Goal: Information Seeking & Learning: Find specific page/section

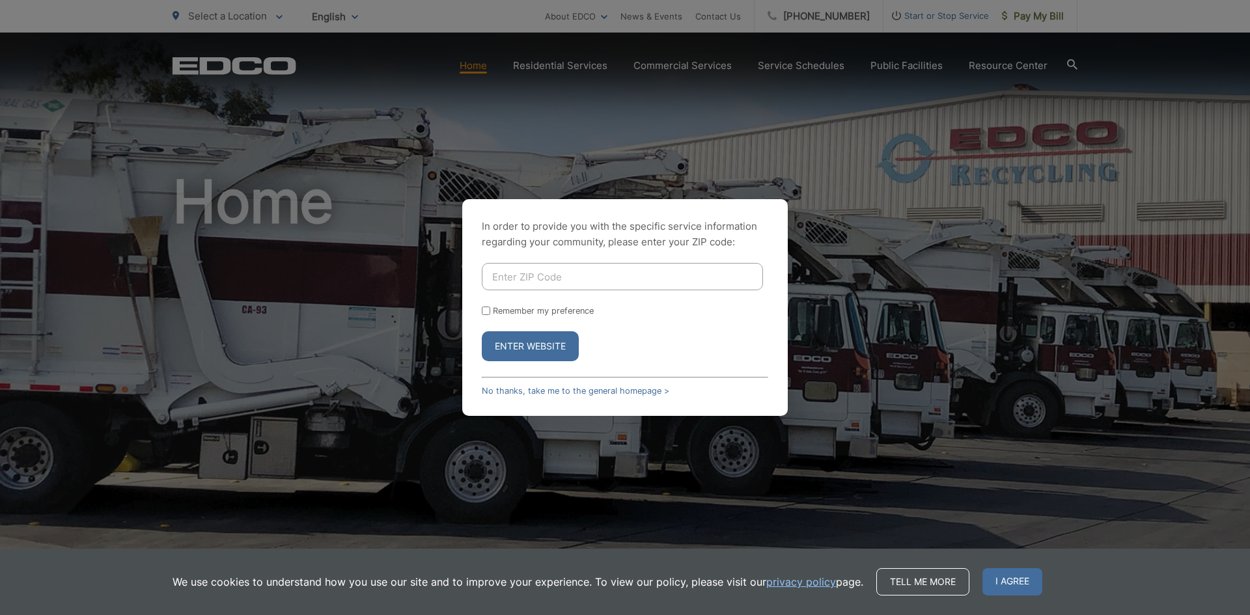
click at [526, 275] on input "Enter ZIP Code" at bounding box center [622, 276] width 281 height 27
type input "91950"
click at [482, 331] on button "Enter Website" at bounding box center [530, 346] width 97 height 30
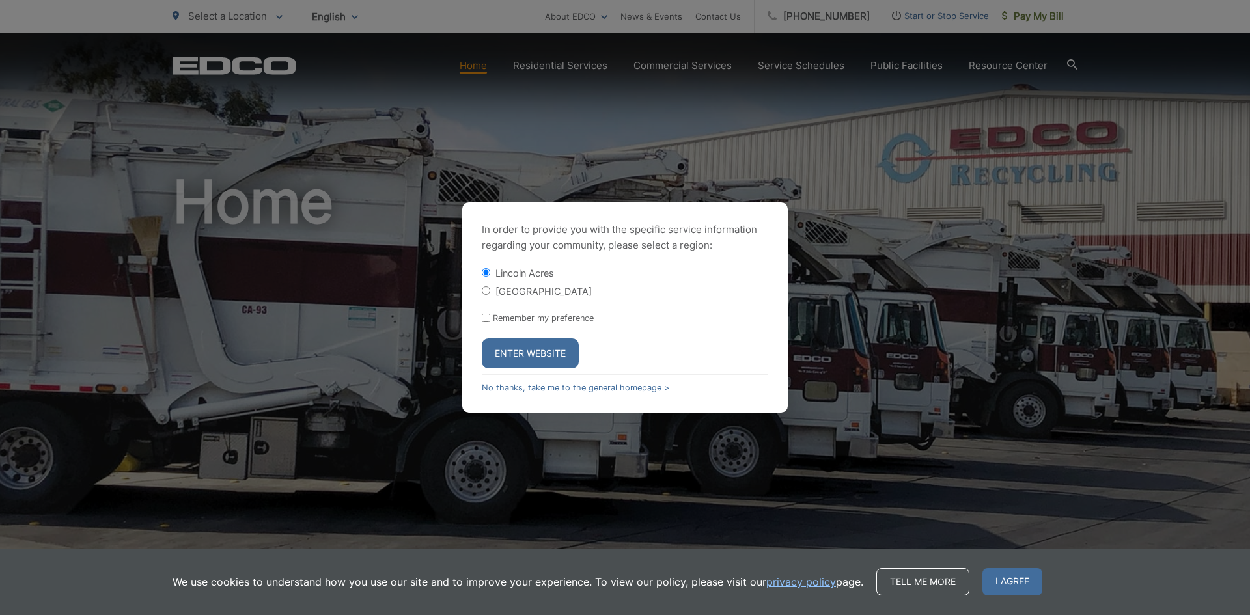
click at [539, 295] on label "[GEOGRAPHIC_DATA]" at bounding box center [543, 291] width 96 height 11
click at [490, 295] on input "[GEOGRAPHIC_DATA]" at bounding box center [486, 290] width 8 height 8
radio input "true"
click at [546, 359] on button "Enter Website" at bounding box center [530, 353] width 97 height 30
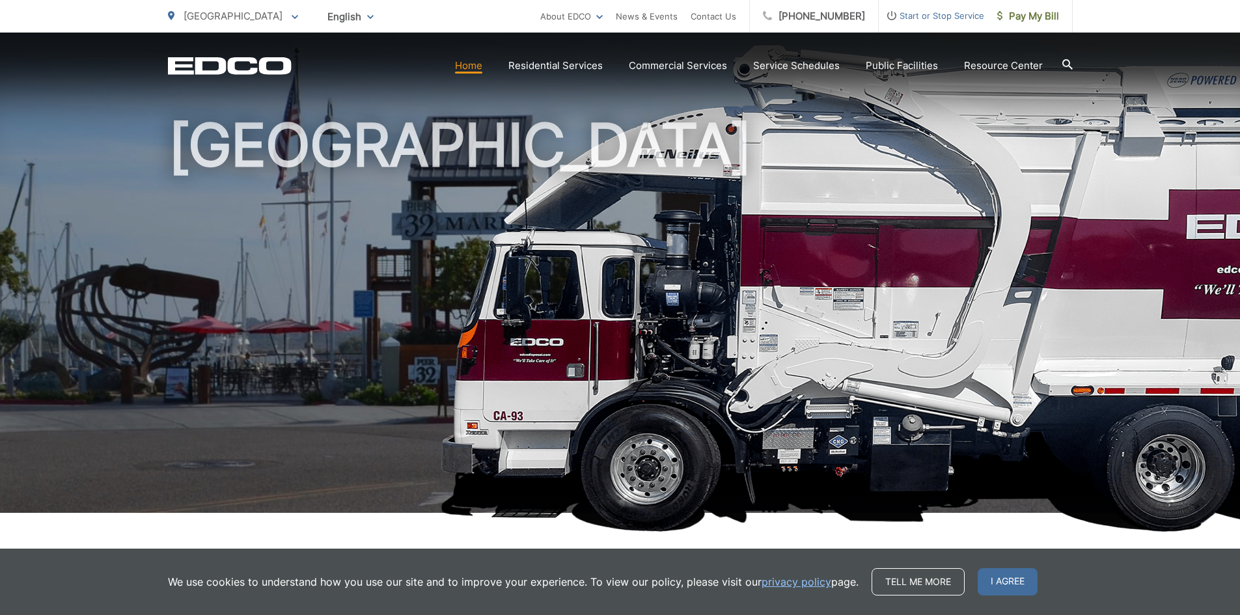
scroll to position [130, 0]
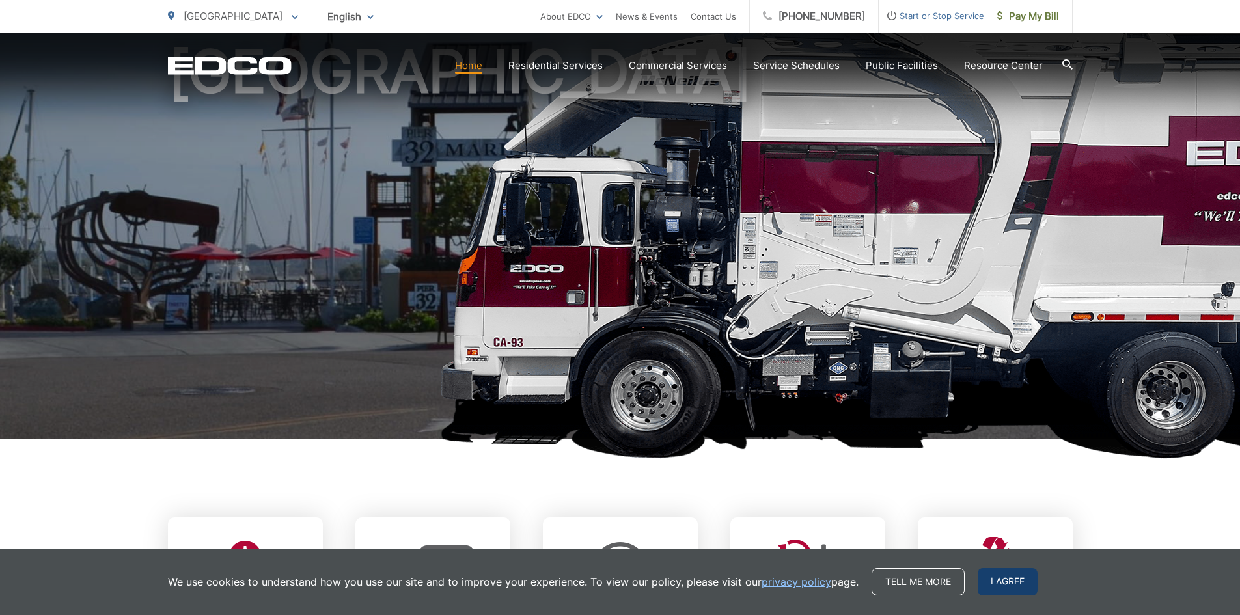
click at [994, 577] on span "I agree" at bounding box center [1008, 581] width 60 height 27
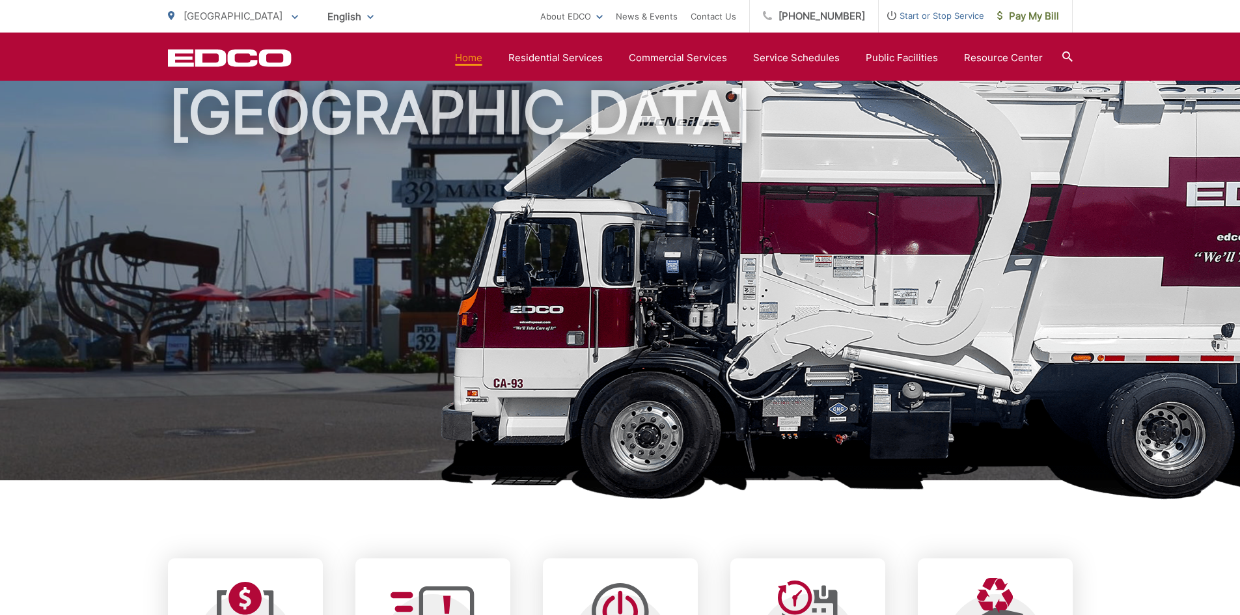
scroll to position [0, 0]
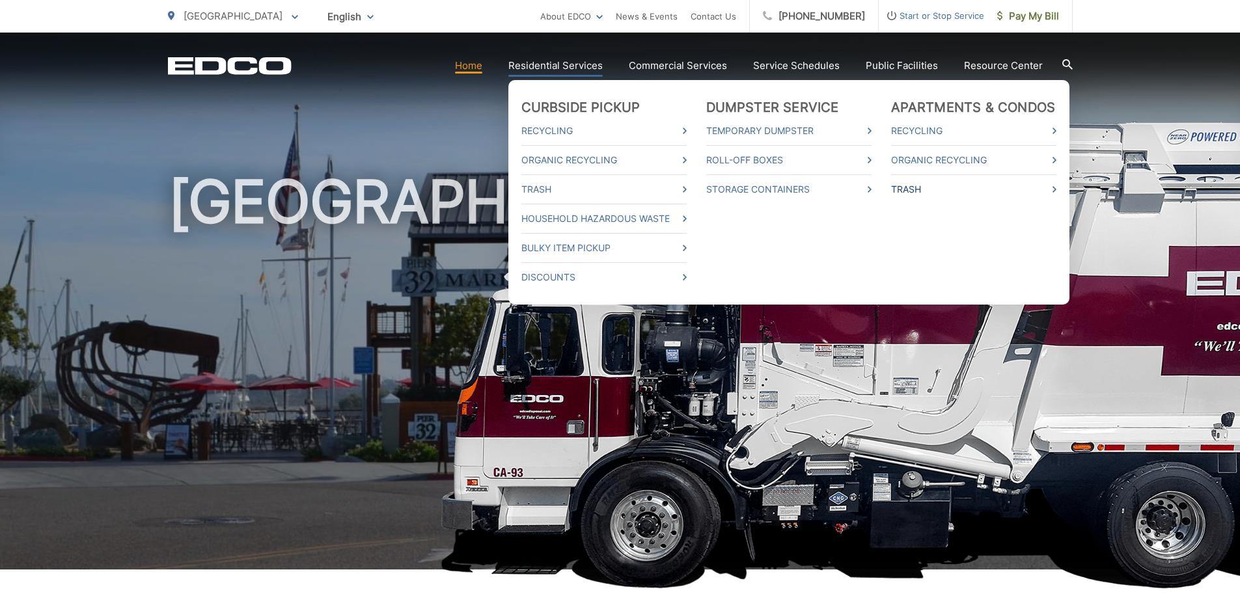
click at [921, 195] on link "Trash" at bounding box center [973, 190] width 165 height 16
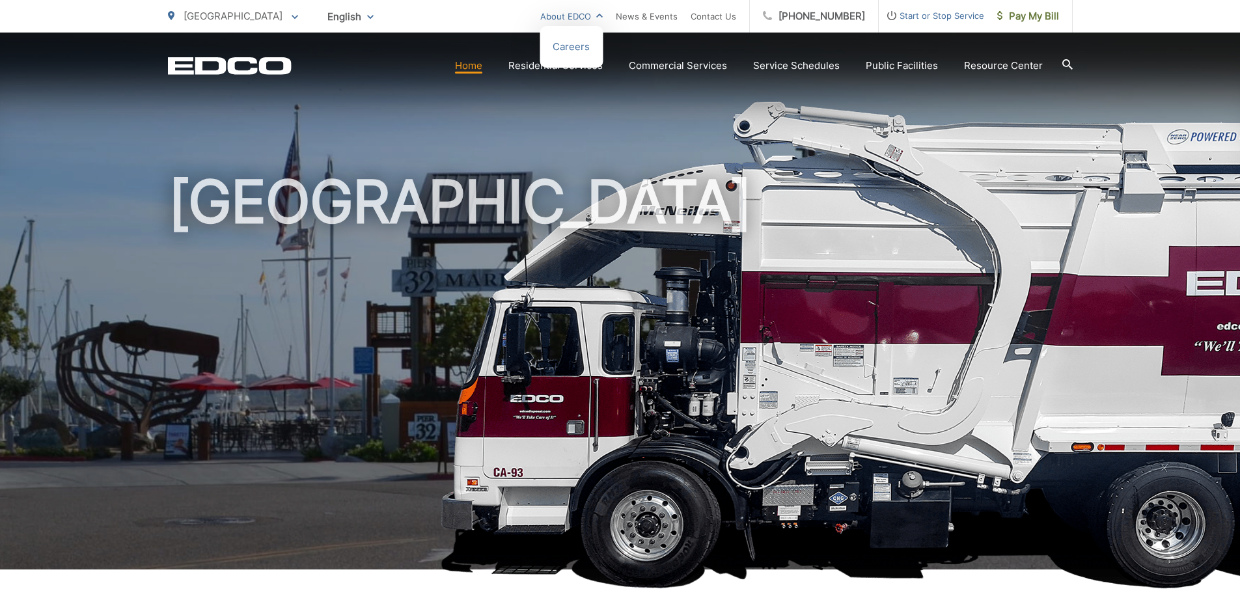
click at [582, 20] on link "About EDCO" at bounding box center [571, 16] width 62 height 16
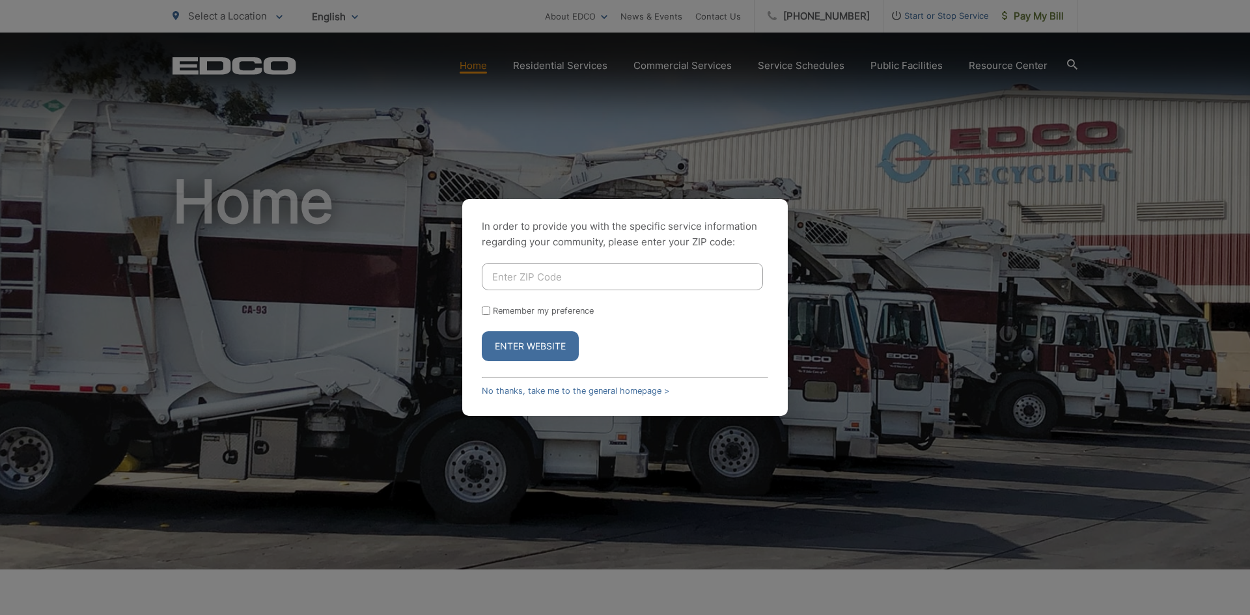
click at [554, 278] on input "Enter ZIP Code" at bounding box center [622, 276] width 281 height 27
type input "91950"
click at [482, 331] on button "Enter Website" at bounding box center [530, 346] width 97 height 30
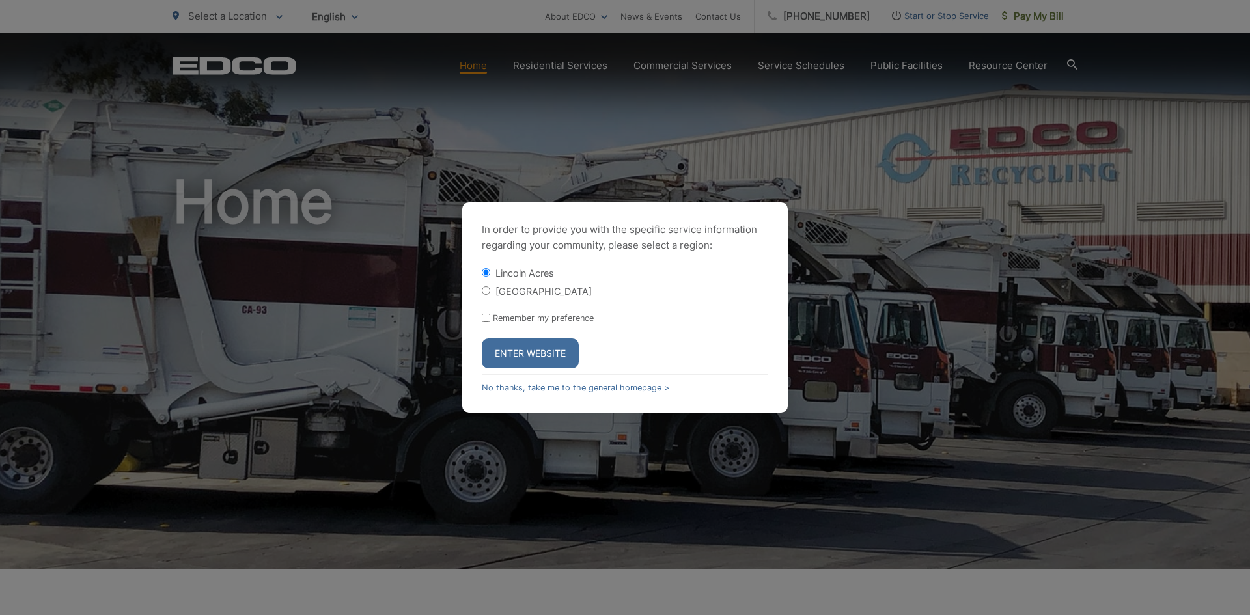
click at [504, 291] on label "[GEOGRAPHIC_DATA]" at bounding box center [543, 291] width 96 height 11
click at [490, 291] on input "[GEOGRAPHIC_DATA]" at bounding box center [486, 290] width 8 height 8
radio input "true"
click at [509, 359] on button "Enter Website" at bounding box center [530, 353] width 97 height 30
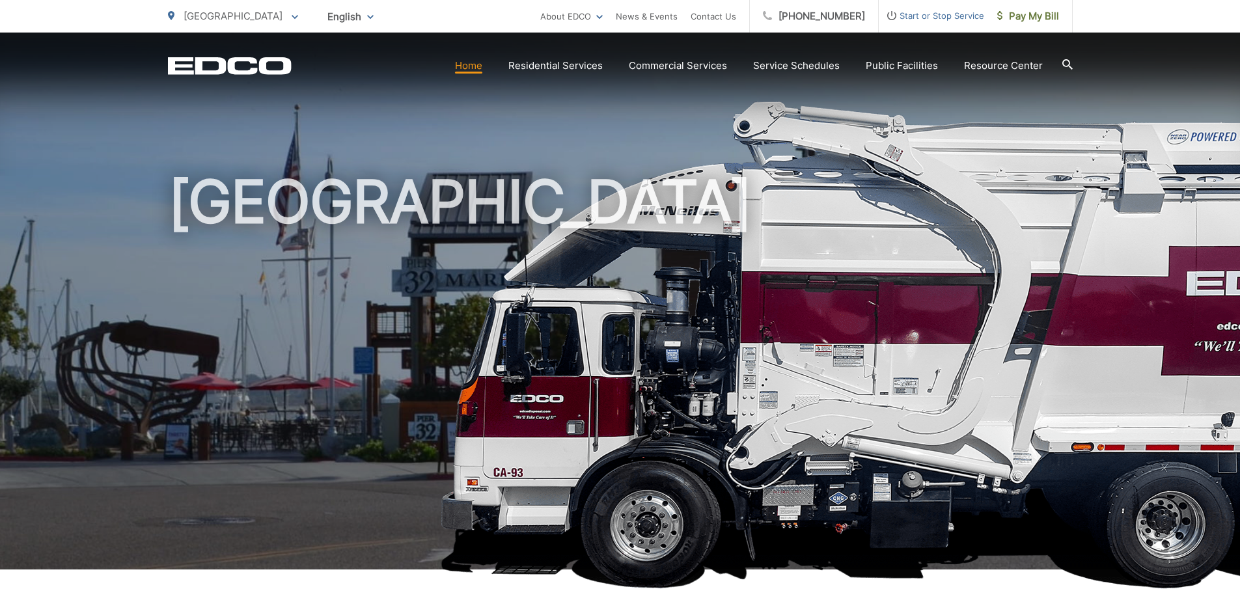
click at [1066, 61] on icon at bounding box center [1067, 64] width 10 height 10
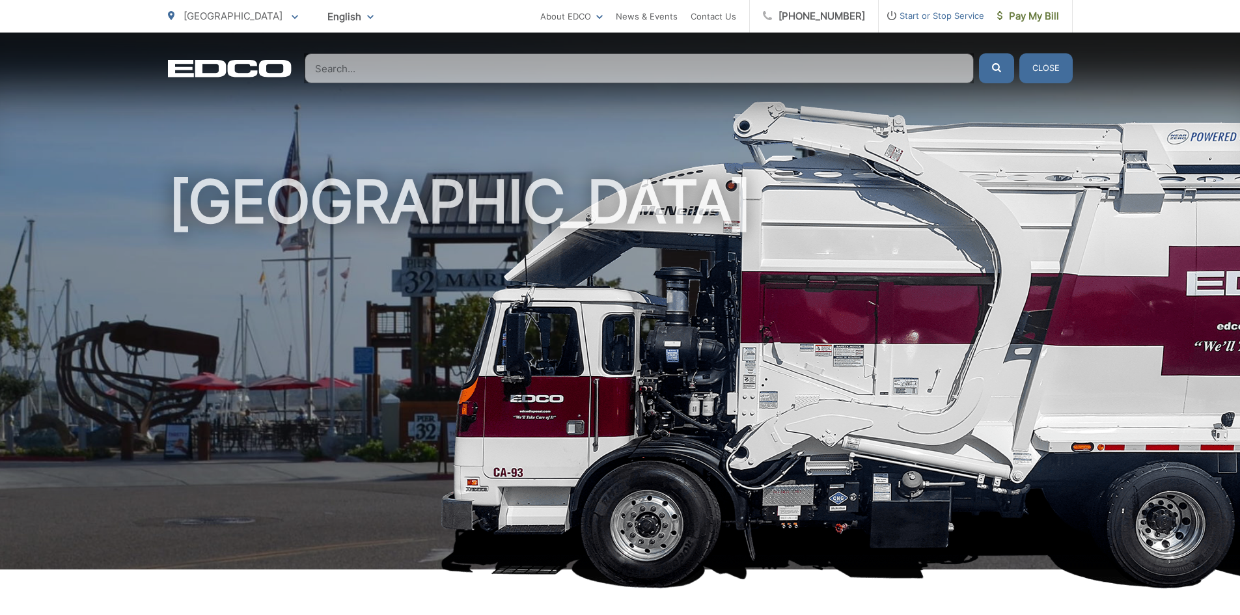
click at [328, 68] on input "Search" at bounding box center [639, 68] width 669 height 30
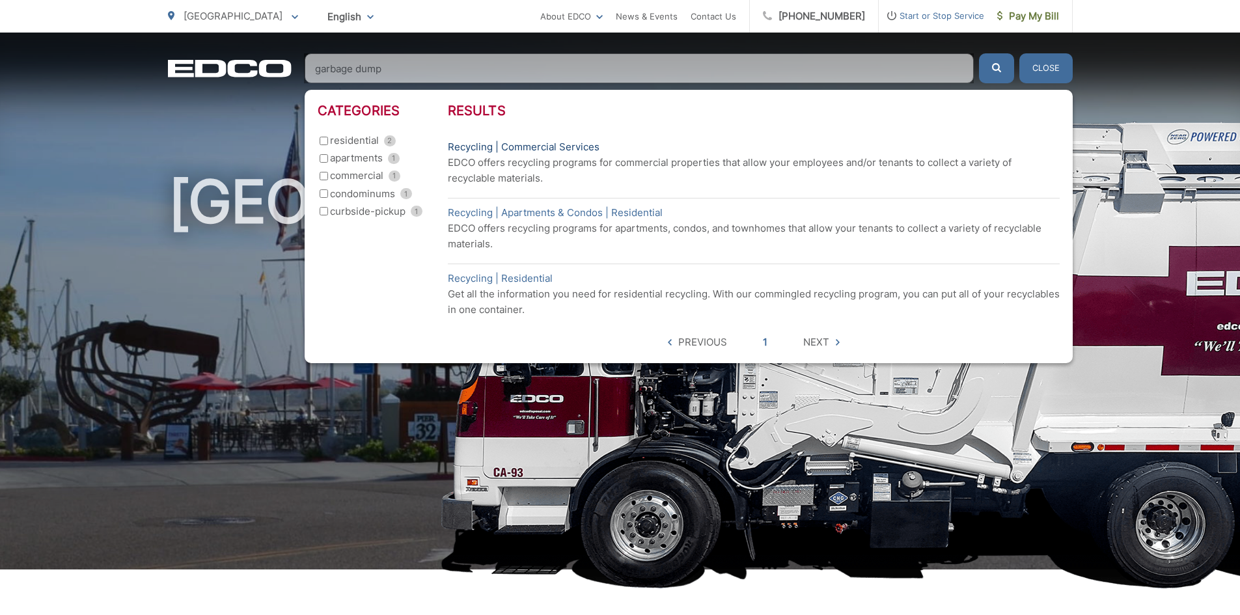
type input "garbage dump"
click at [455, 143] on link "Recycling | Commercial Services" at bounding box center [524, 147] width 152 height 16
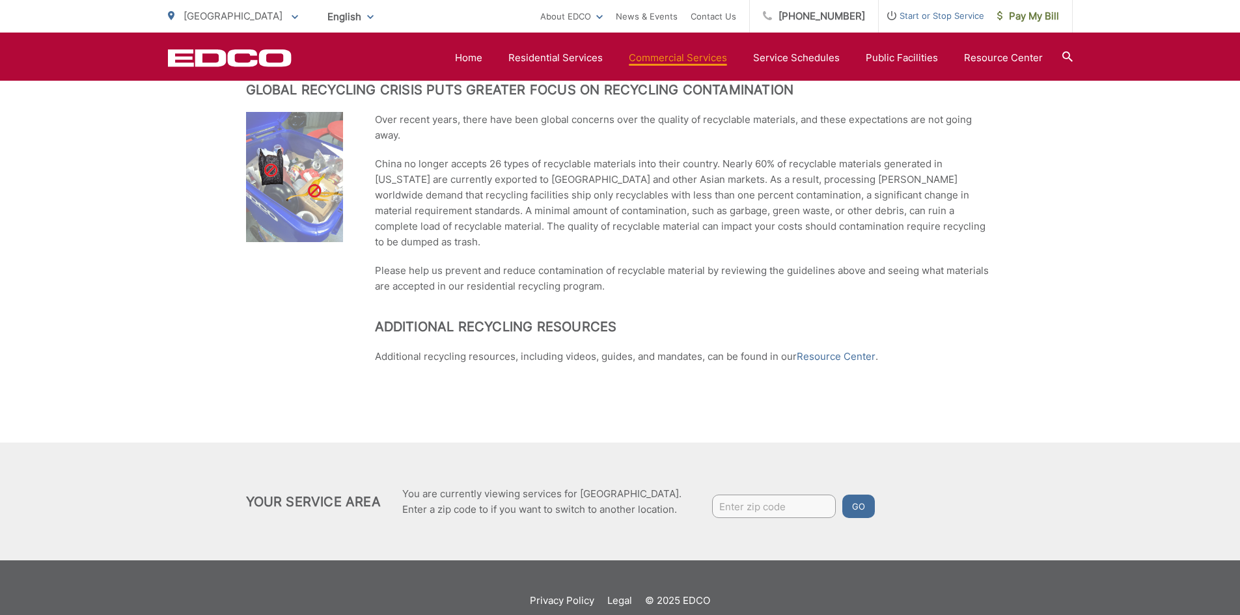
scroll to position [832, 0]
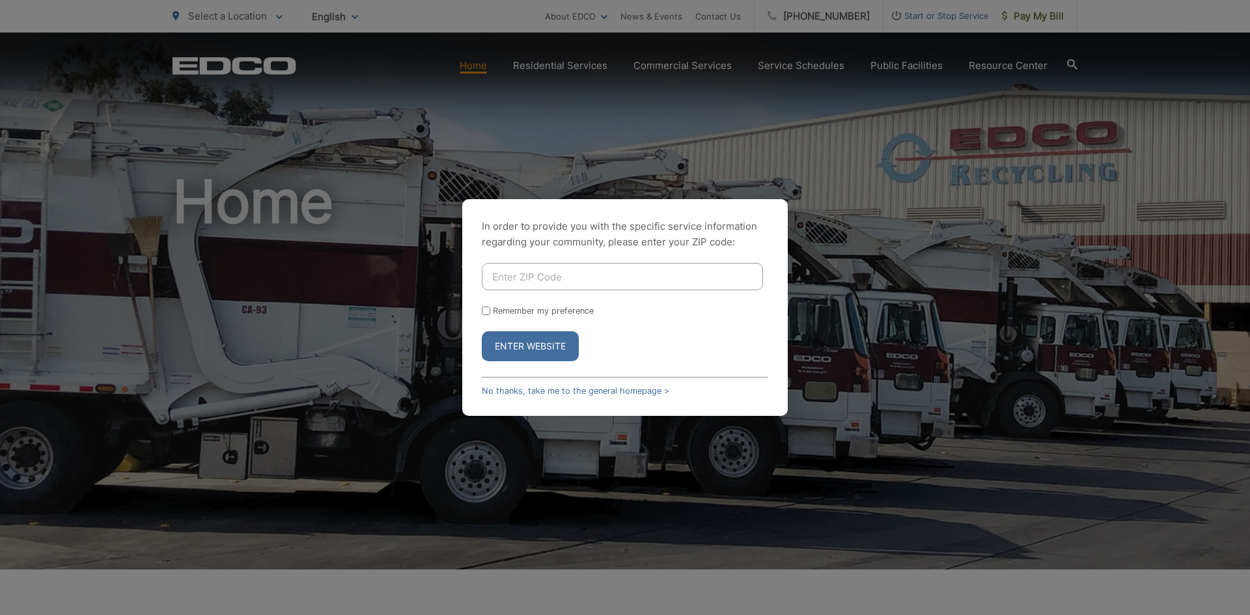
click at [595, 279] on input "Enter ZIP Code" at bounding box center [622, 276] width 281 height 27
type input "91950"
click at [534, 337] on button "Enter Website" at bounding box center [530, 346] width 97 height 30
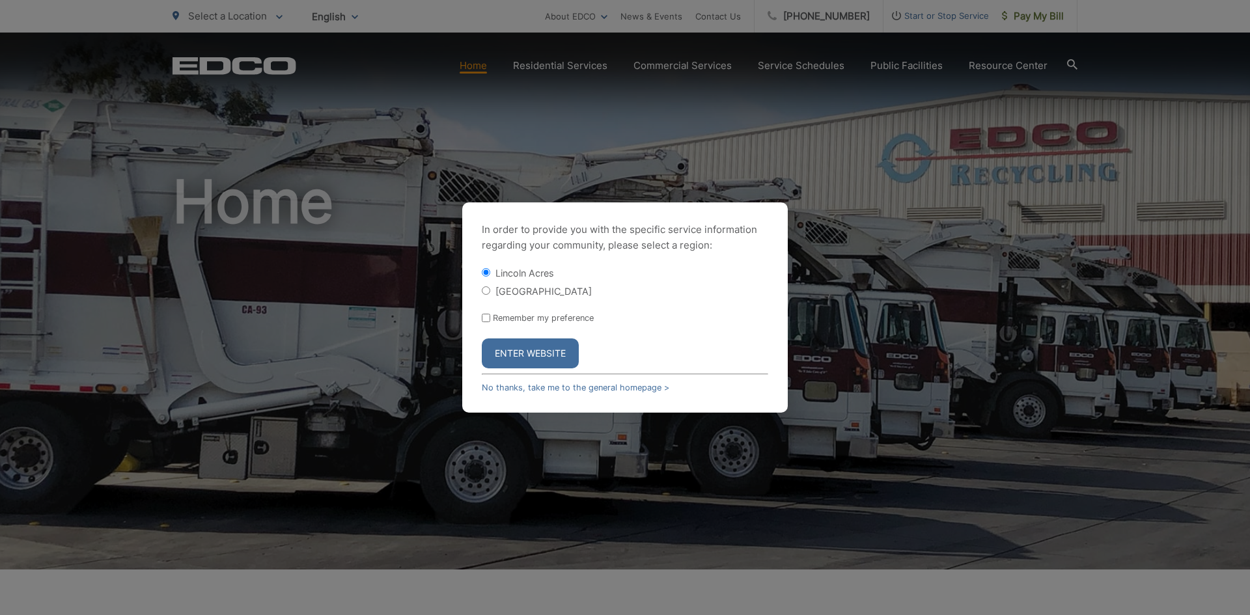
drag, startPoint x: 531, startPoint y: 288, endPoint x: 535, endPoint y: 296, distance: 8.7
click at [533, 292] on label "[GEOGRAPHIC_DATA]" at bounding box center [543, 291] width 96 height 11
click at [490, 292] on input "[GEOGRAPHIC_DATA]" at bounding box center [486, 290] width 8 height 8
radio input "true"
click at [542, 350] on button "Enter Website" at bounding box center [530, 353] width 97 height 30
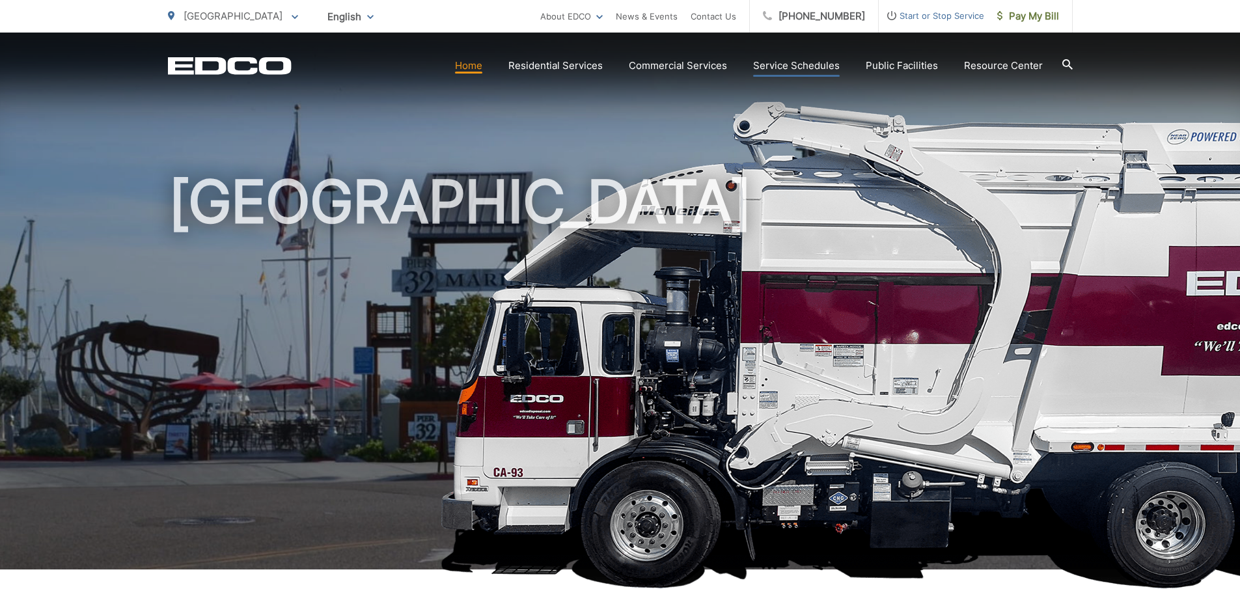
click at [826, 66] on link "Service Schedules" at bounding box center [796, 66] width 87 height 16
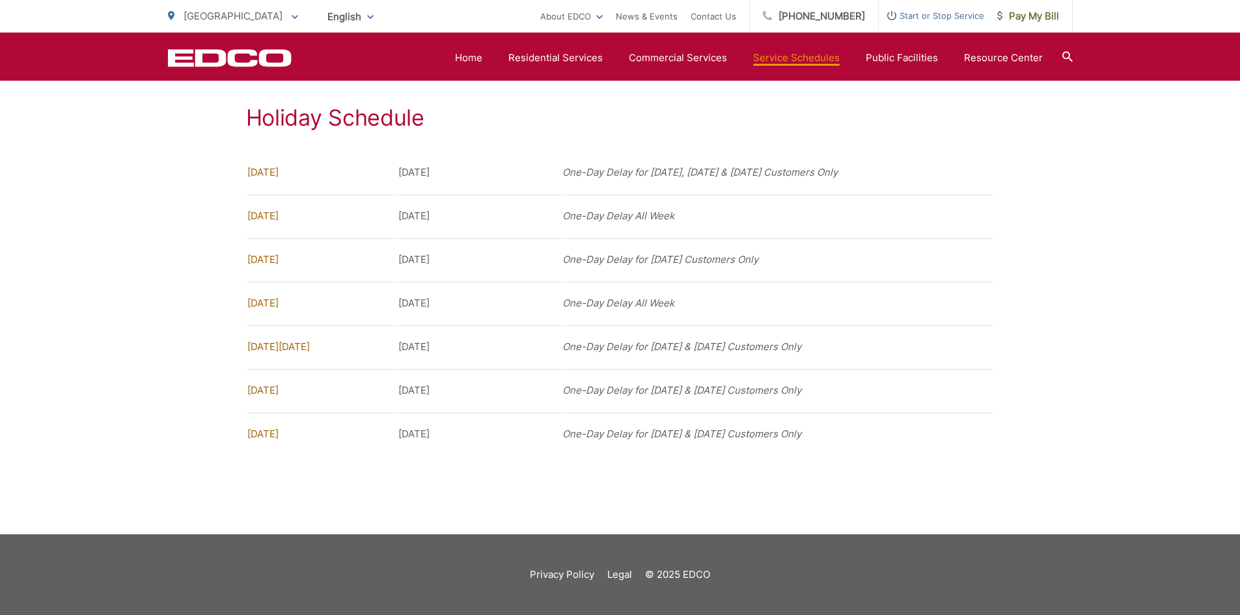
scroll to position [609, 0]
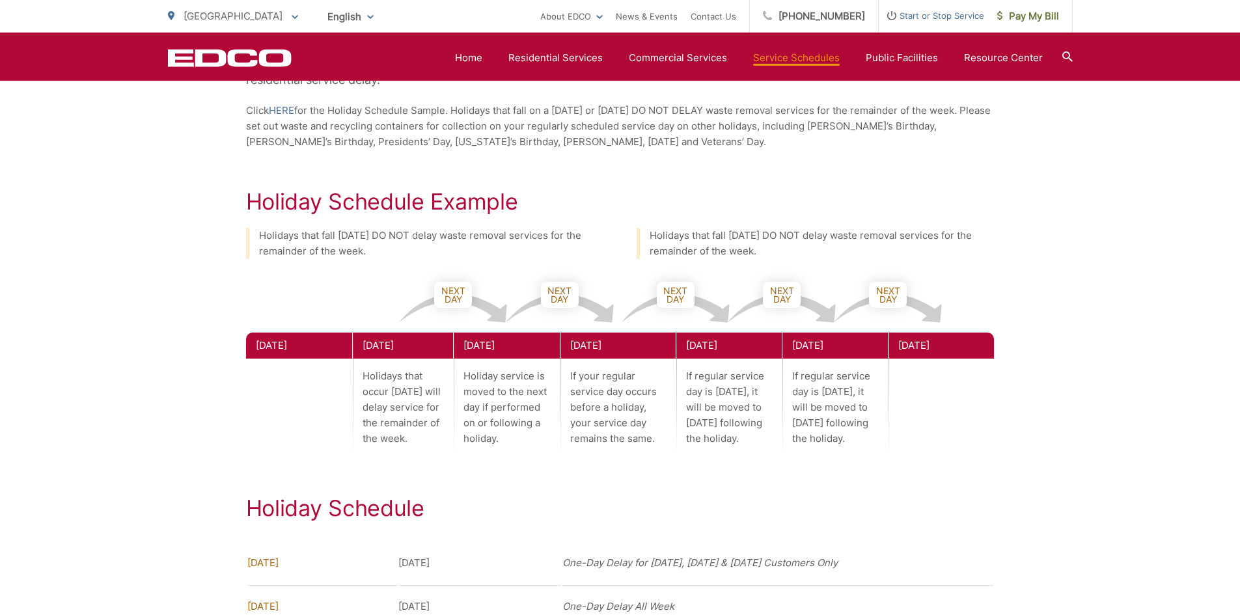
click at [917, 49] on section "Home Residential Services Curbside Pickup Recycling Organic Recycling Trash Hou…" at bounding box center [682, 58] width 781 height 25
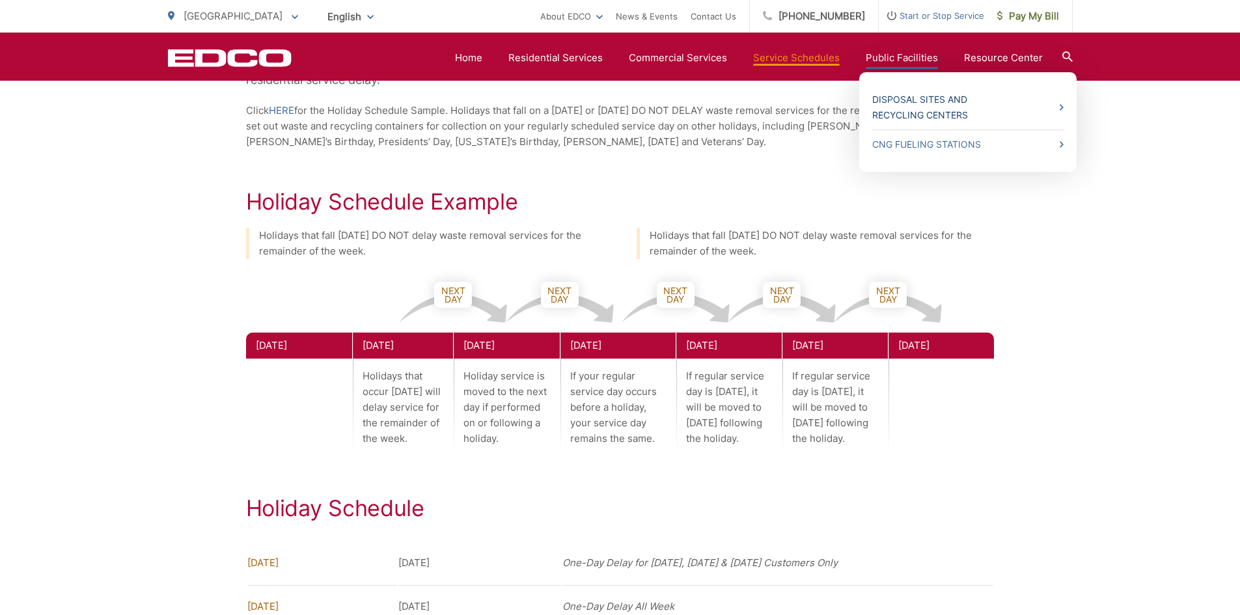
click at [962, 111] on link "Disposal Sites and Recycling Centers" at bounding box center [967, 107] width 191 height 31
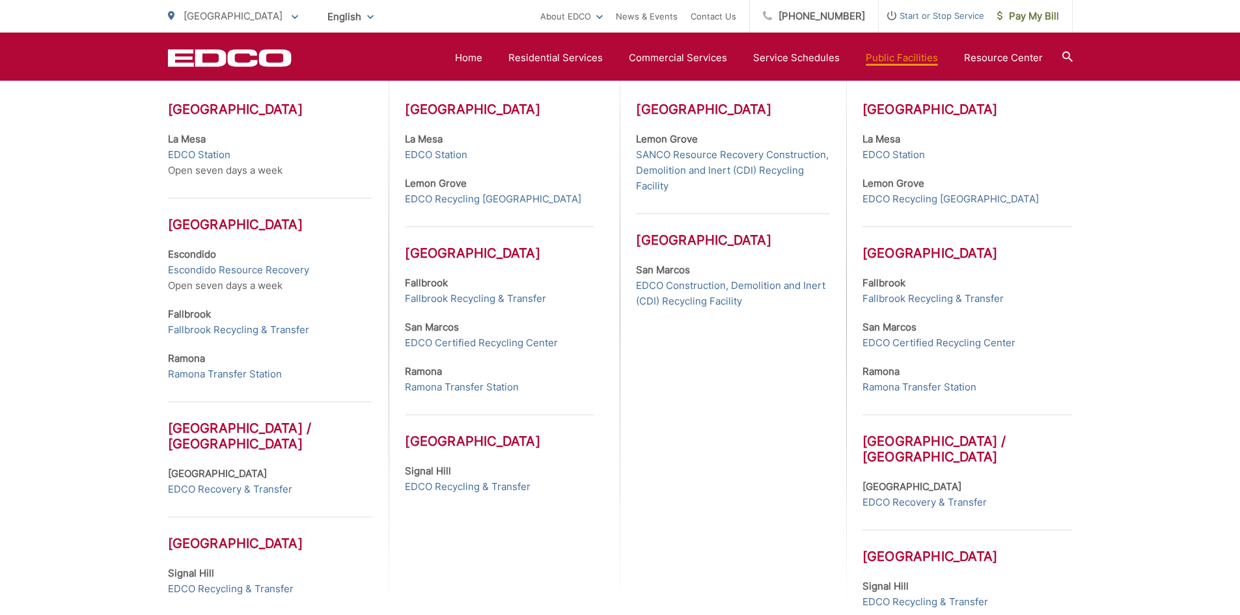
scroll to position [521, 0]
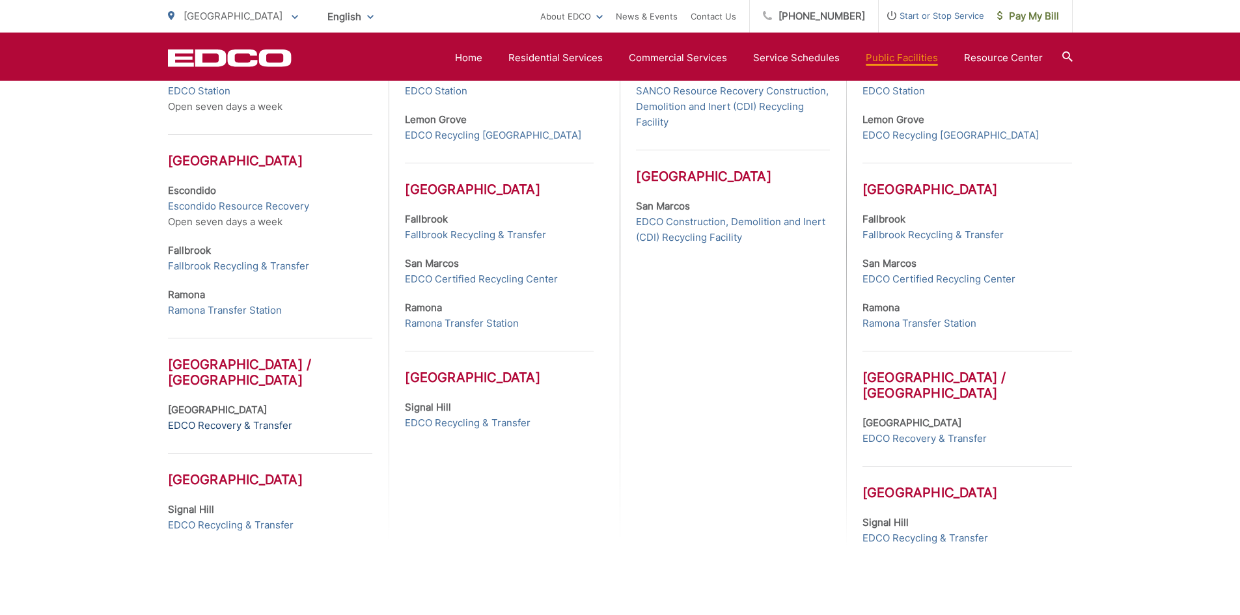
click at [217, 426] on link "EDCO Recovery & Transfer" at bounding box center [230, 426] width 124 height 16
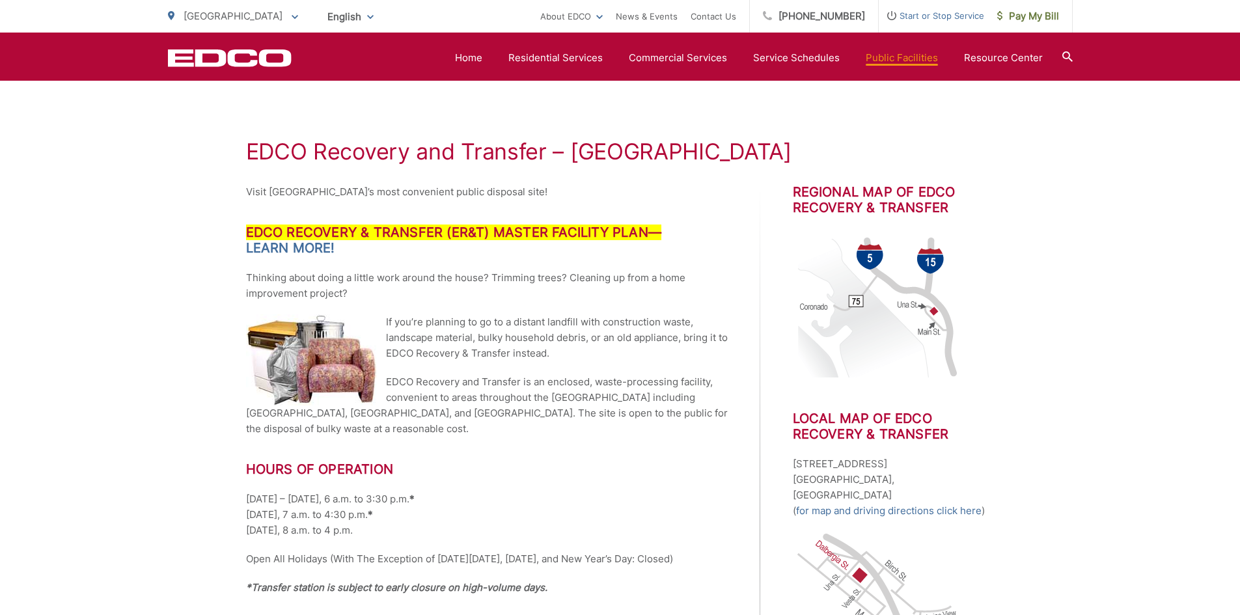
scroll to position [177, 0]
